Goal: Task Accomplishment & Management: Complete application form

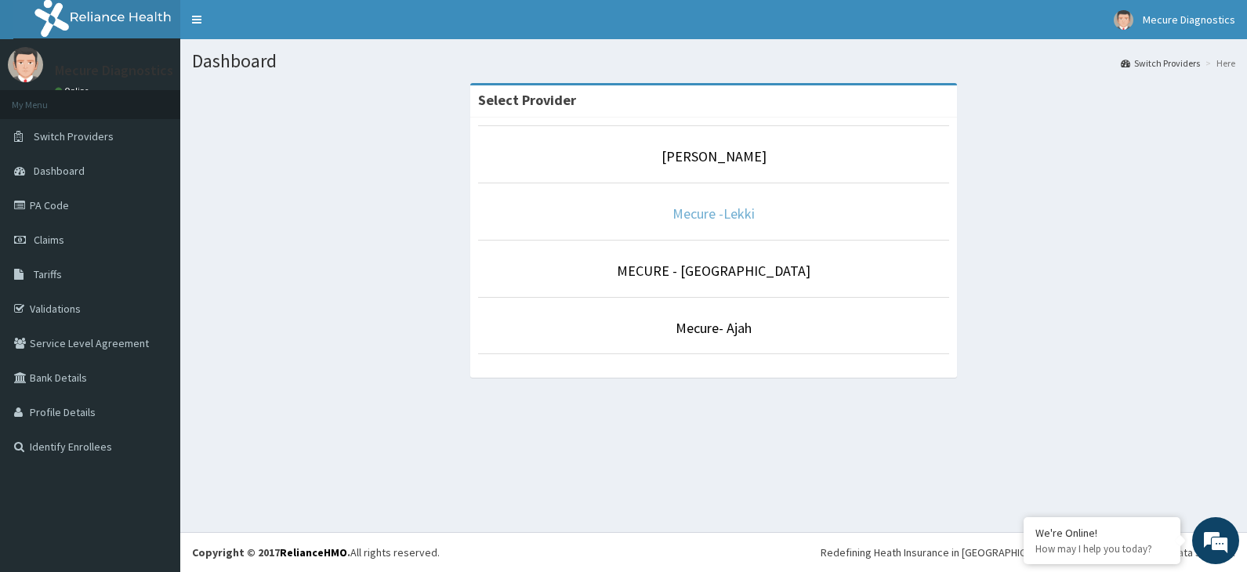
click at [727, 209] on link "Mecure -Lekki" at bounding box center [714, 214] width 82 height 18
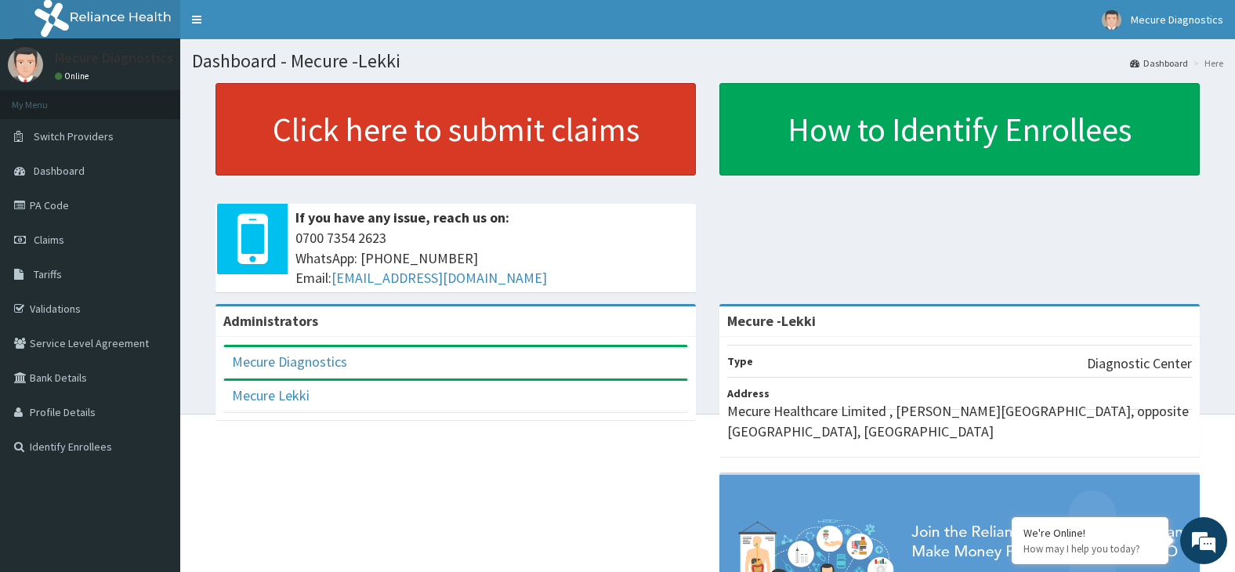
click at [506, 147] on link "Click here to submit claims" at bounding box center [456, 129] width 481 height 92
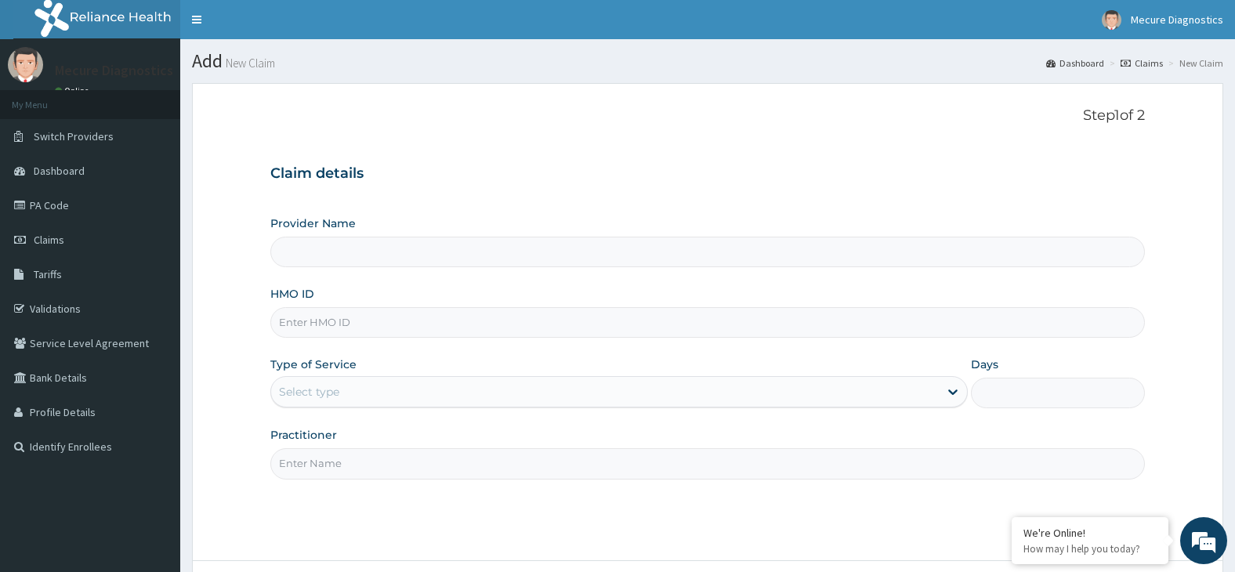
type input "Mecure -Lekki"
click at [443, 325] on input "HMO ID" at bounding box center [708, 322] width 876 height 31
type input "mhg/10131/a"
click at [650, 393] on div "Select type" at bounding box center [605, 391] width 668 height 25
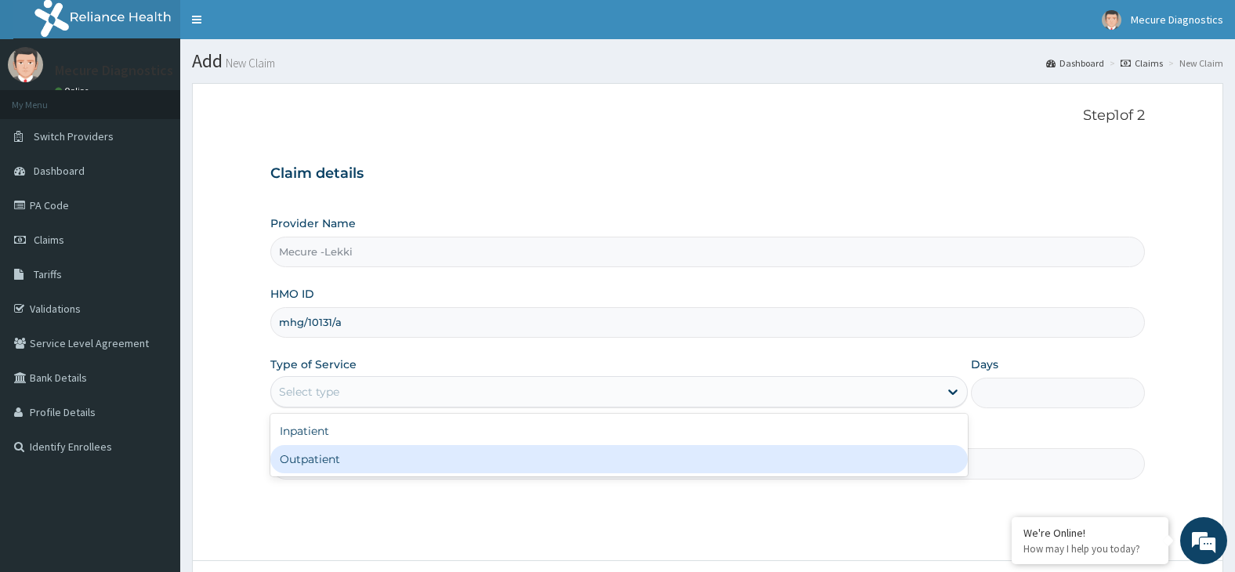
click at [651, 456] on div "Outpatient" at bounding box center [619, 459] width 698 height 28
type input "1"
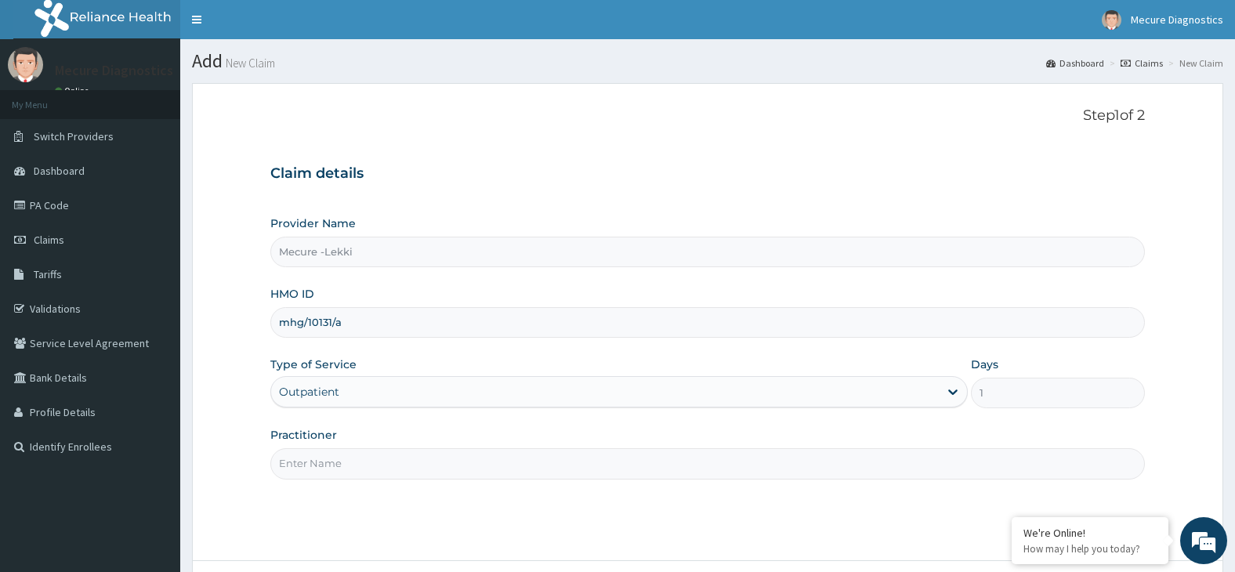
click at [655, 487] on div "Step 1 of 2 Claim details Provider Name Mecure -Lekki HMO ID mhg/10131/a Type o…" at bounding box center [708, 322] width 876 height 430
click at [748, 465] on input "Practitioner" at bounding box center [708, 463] width 876 height 31
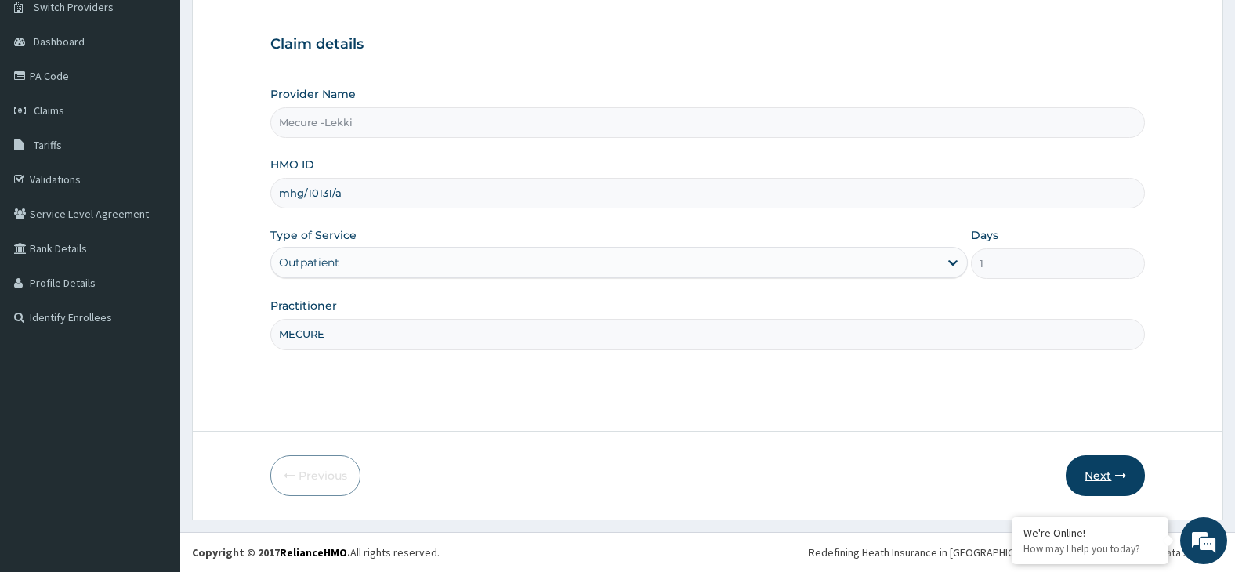
type input "MECURE"
click at [1101, 477] on button "Next" at bounding box center [1105, 475] width 79 height 41
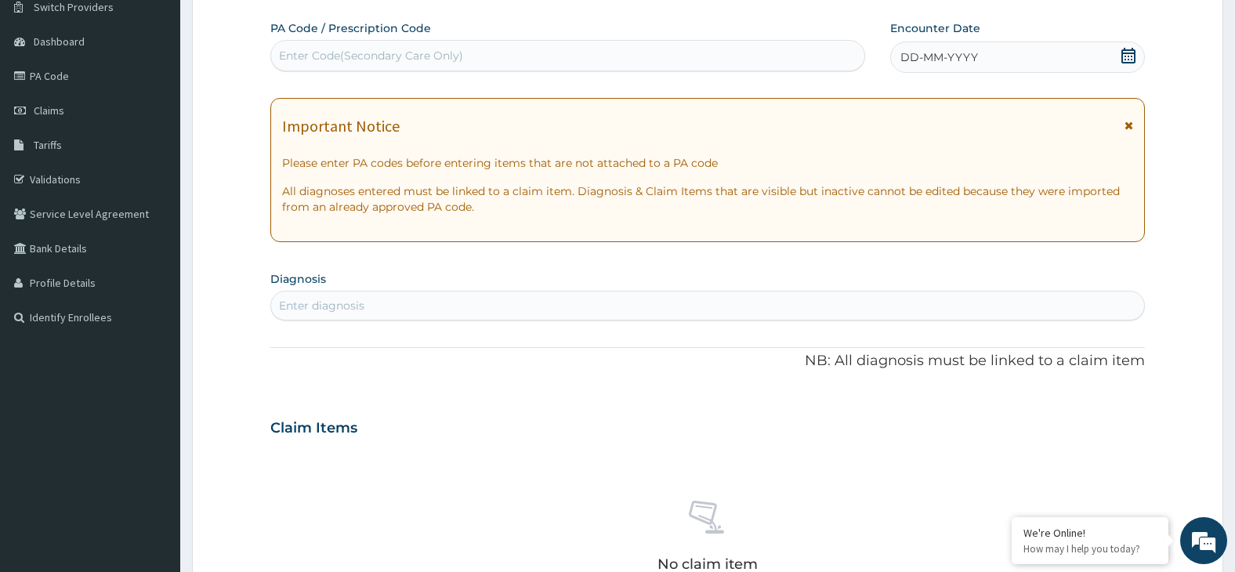
click at [564, 56] on div "Enter Code(Secondary Care Only)" at bounding box center [567, 55] width 593 height 25
type input "PA/2F24A1"
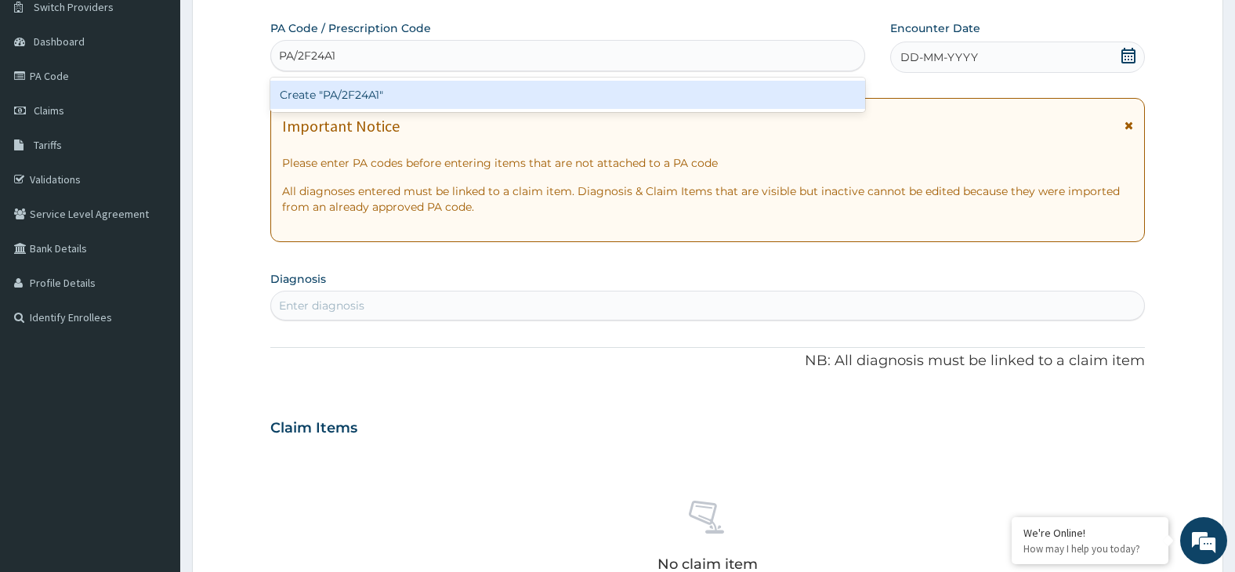
click at [586, 98] on div "Create "PA/2F24A1"" at bounding box center [567, 95] width 595 height 28
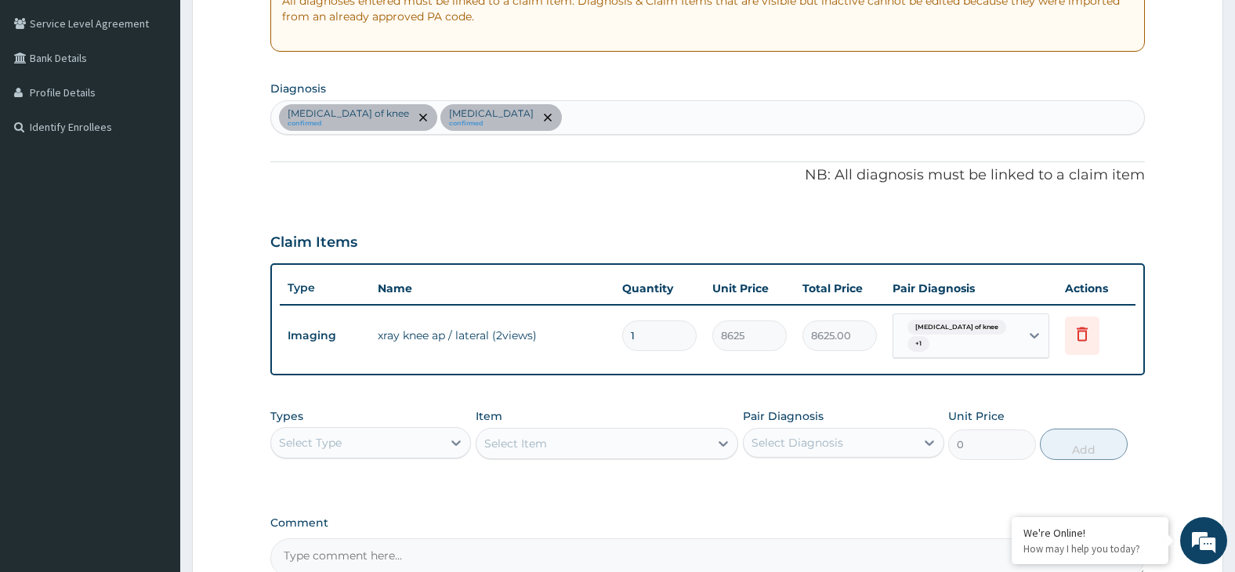
scroll to position [484, 0]
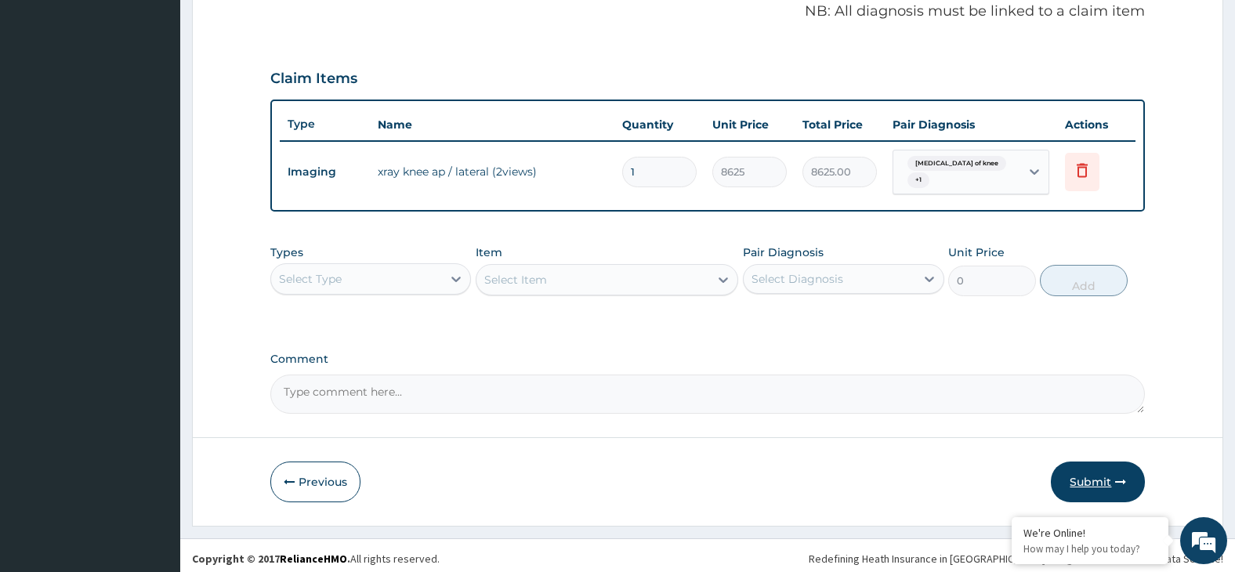
click at [1107, 477] on button "Submit" at bounding box center [1098, 482] width 94 height 41
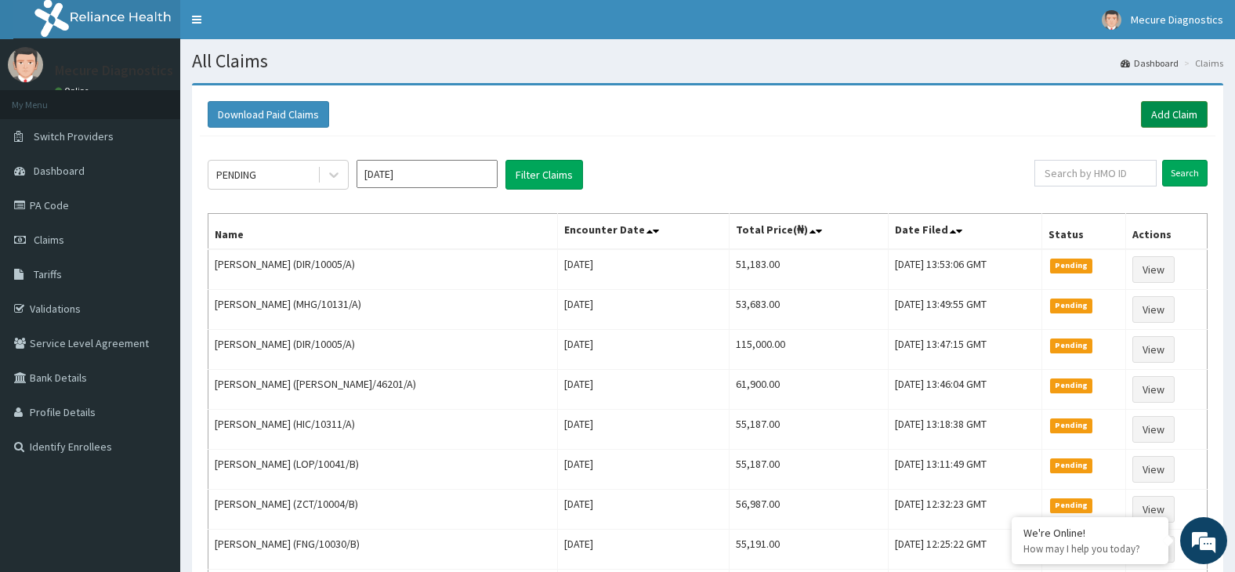
click at [1185, 114] on link "Add Claim" at bounding box center [1174, 114] width 67 height 27
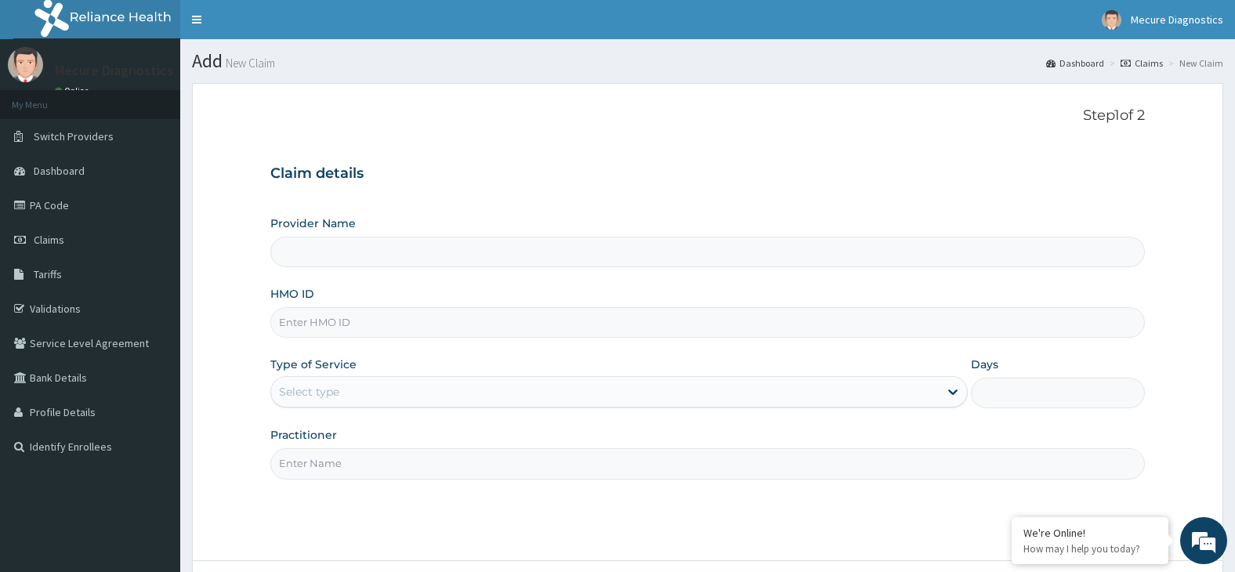
type input "Mecure -Lekki"
click at [552, 318] on input "HMO ID" at bounding box center [708, 322] width 876 height 31
type input "HNG/10144/A"
click at [519, 393] on div "Select type" at bounding box center [605, 391] width 668 height 25
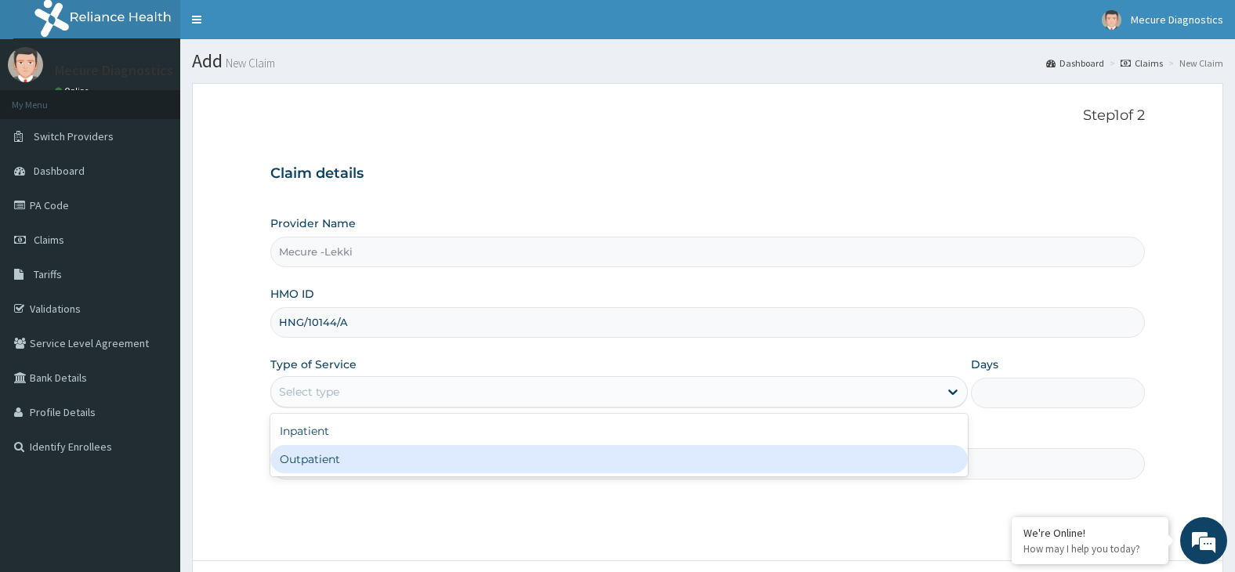
click at [532, 461] on div "Outpatient" at bounding box center [619, 459] width 698 height 28
type input "1"
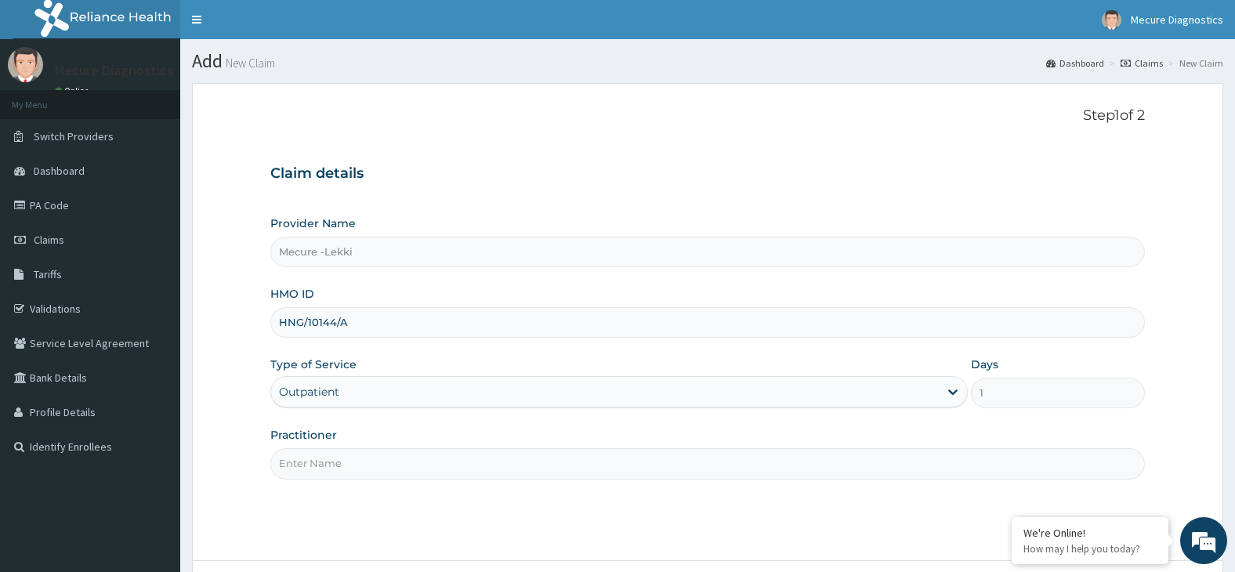
click at [532, 461] on input "Practitioner" at bounding box center [708, 463] width 876 height 31
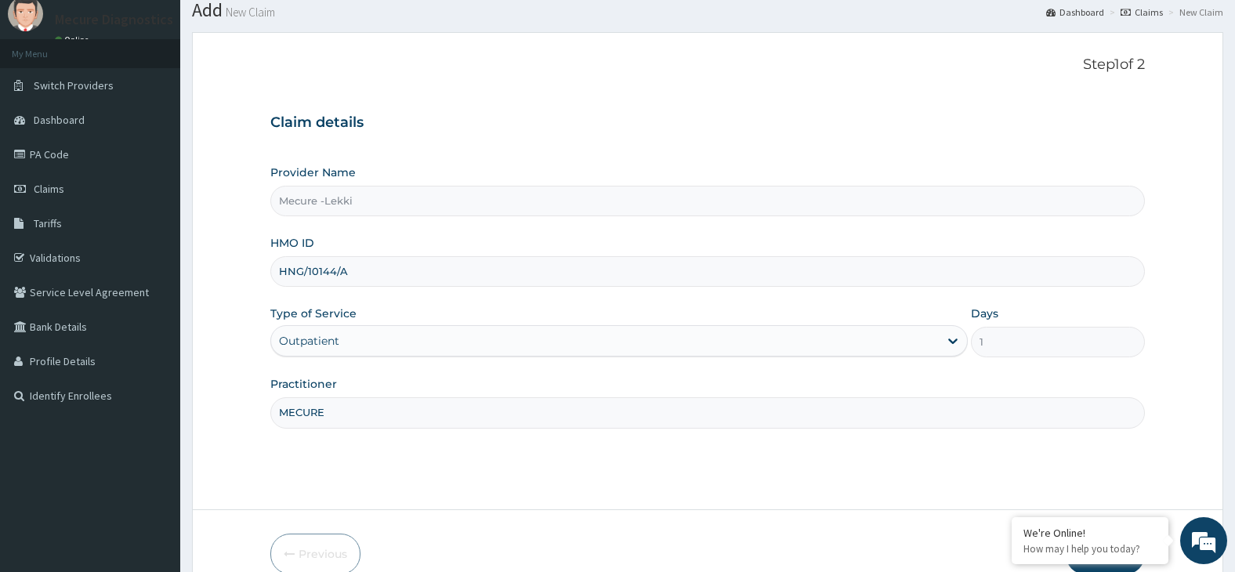
scroll to position [129, 0]
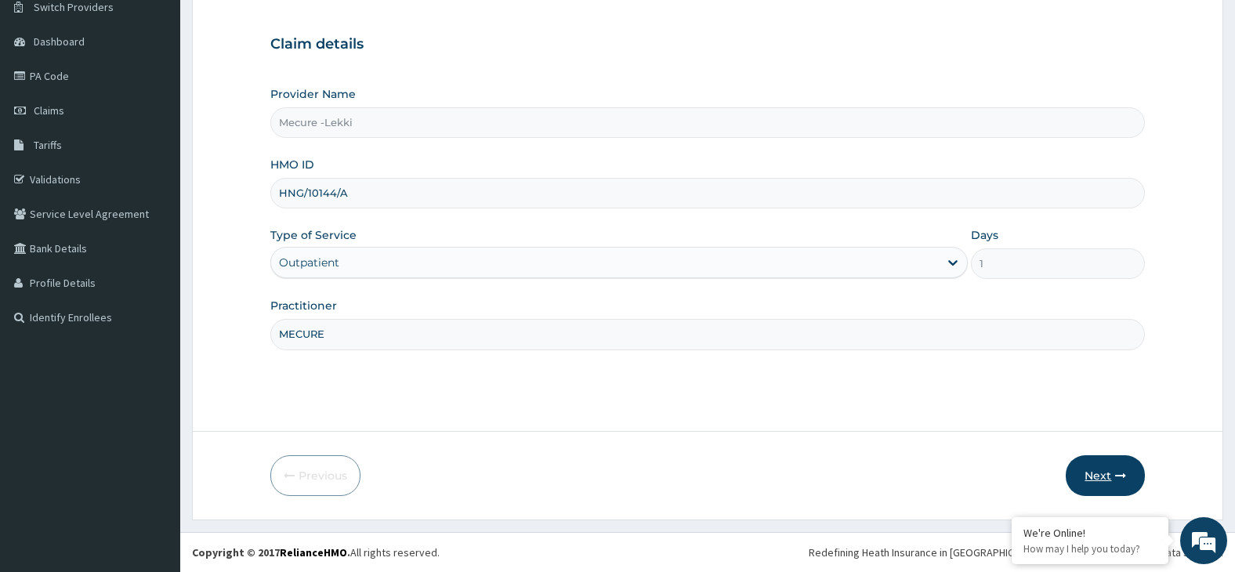
type input "MECURE"
click at [1096, 479] on button "Next" at bounding box center [1105, 475] width 79 height 41
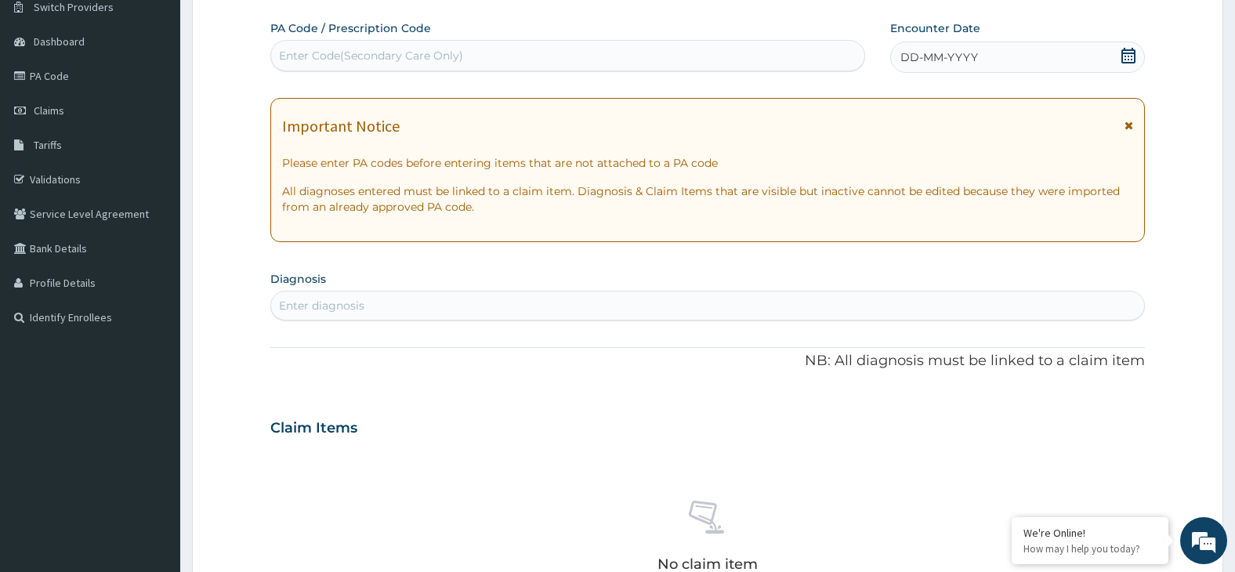
click at [575, 56] on div "Enter Code(Secondary Care Only)" at bounding box center [567, 55] width 593 height 25
type input "PA/D7276C"
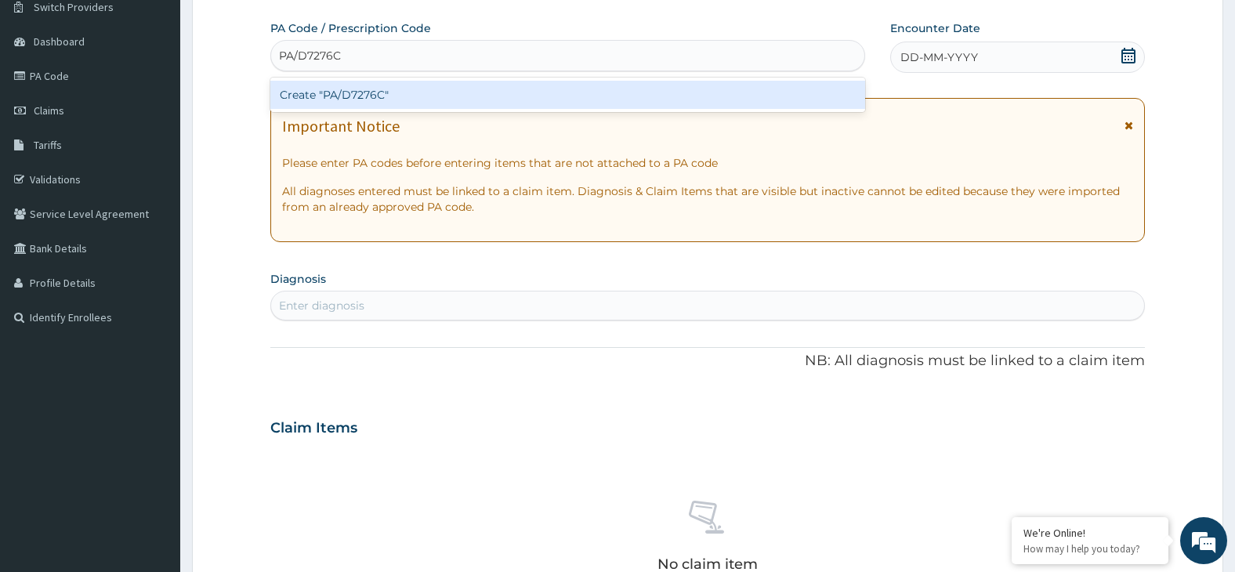
click at [579, 96] on div "Create "PA/D7276C"" at bounding box center [567, 95] width 595 height 28
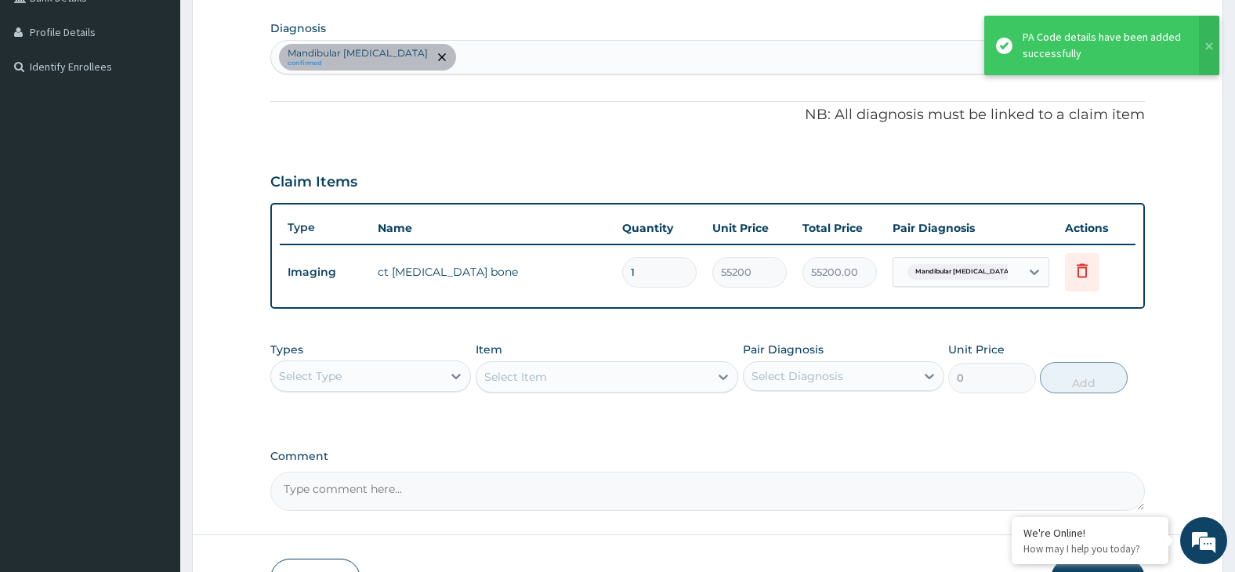
scroll to position [484, 0]
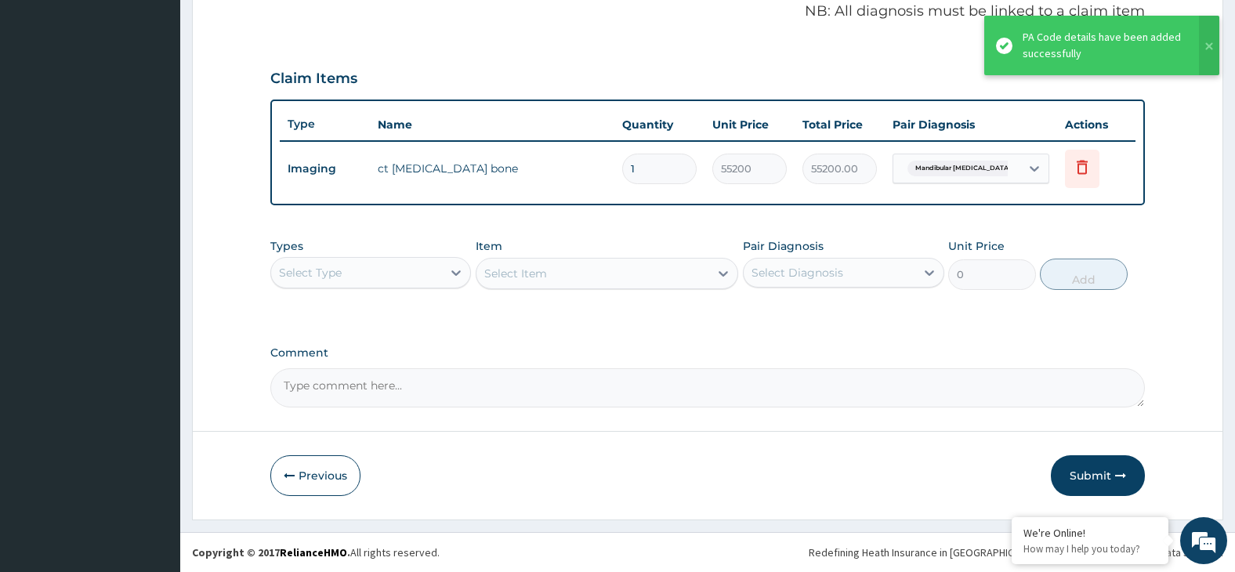
drag, startPoint x: 1093, startPoint y: 475, endPoint x: 1006, endPoint y: 433, distance: 95.7
click at [1097, 472] on button "Submit" at bounding box center [1098, 475] width 94 height 41
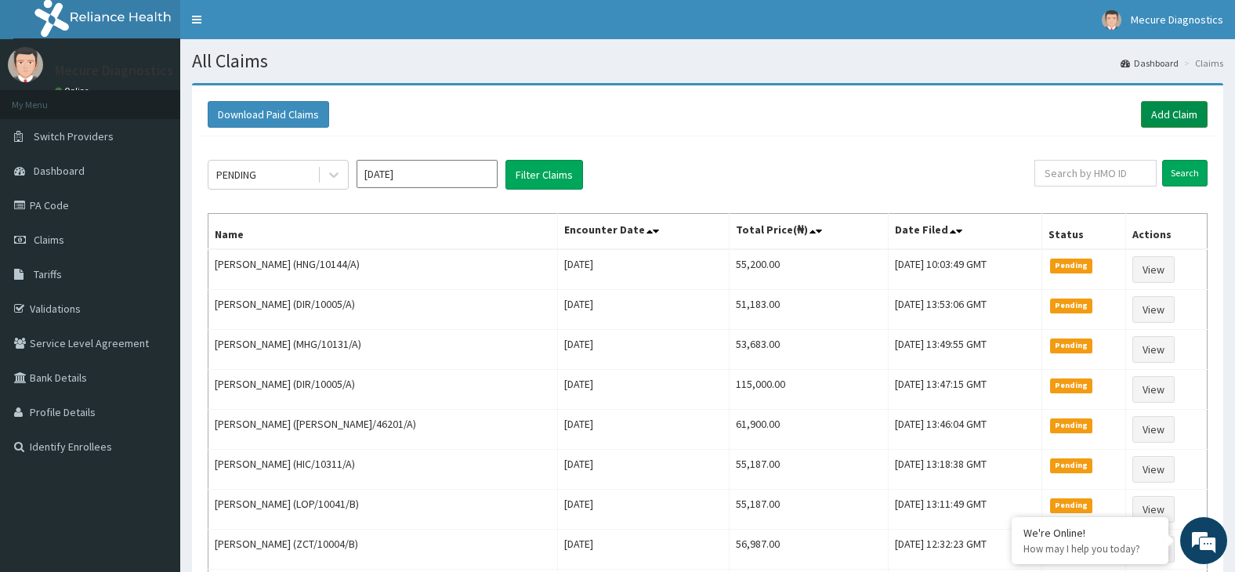
click at [1177, 111] on link "Add Claim" at bounding box center [1174, 114] width 67 height 27
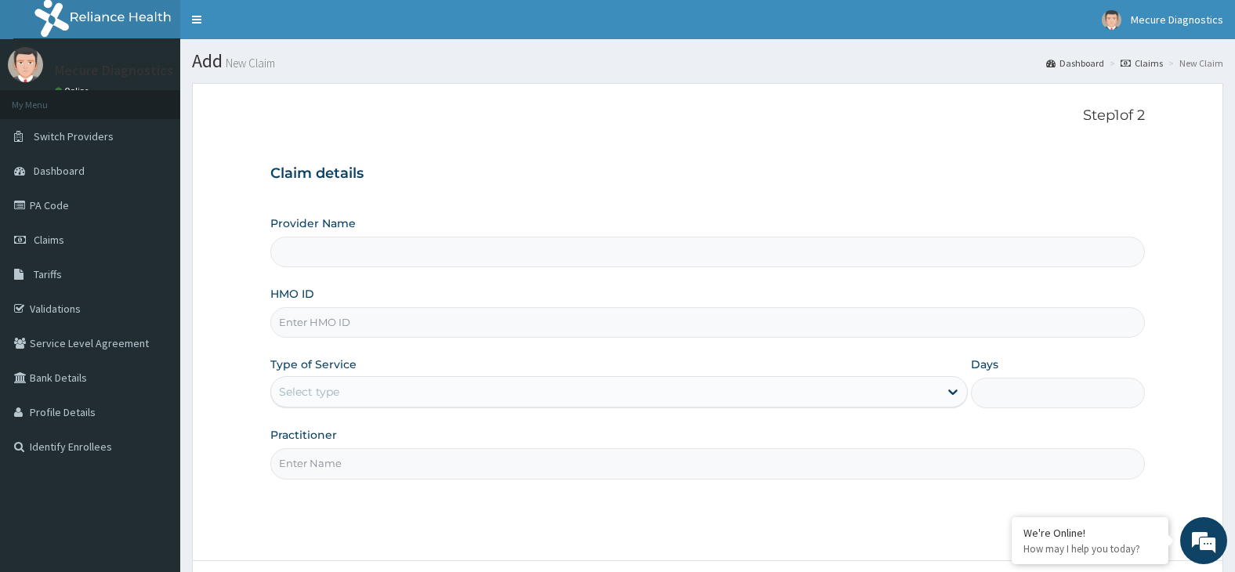
type input "Mecure -Lekki"
